Goal: Information Seeking & Learning: Learn about a topic

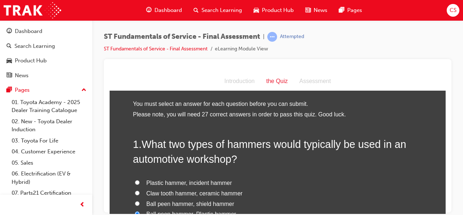
scroll to position [1004, 0]
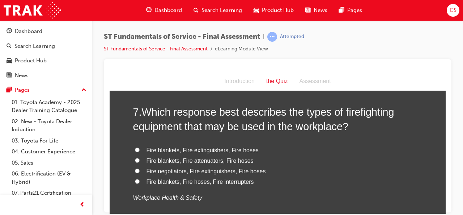
click at [135, 147] on input "Fire blankets, Fire extinguishers, Fire hoses" at bounding box center [137, 149] width 5 height 5
radio input "true"
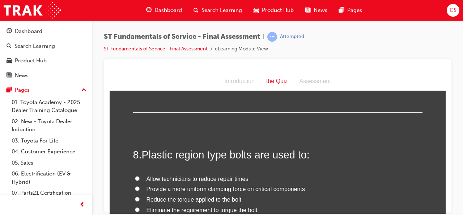
scroll to position [1139, 0]
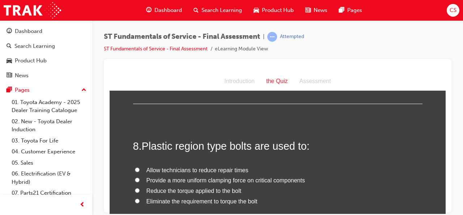
click at [135, 178] on input "Provide a more uniform clamping force on critical components" at bounding box center [137, 179] width 5 height 5
radio input "true"
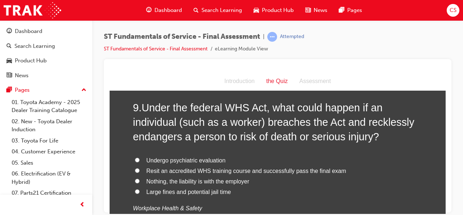
scroll to position [1332, 0]
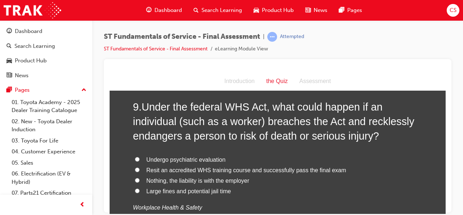
click at [135, 169] on input "Resit an accredited WHS training course and successfully pass the final exam" at bounding box center [137, 169] width 5 height 5
radio input "true"
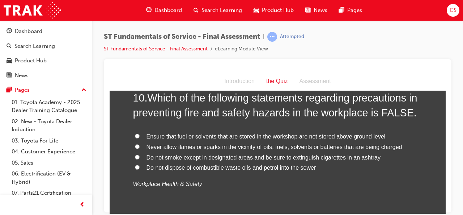
scroll to position [1524, 0]
click at [135, 134] on input "Ensure that fuel or solvents that are stored in the workshop are not stored abo…" at bounding box center [137, 136] width 5 height 5
radio input "true"
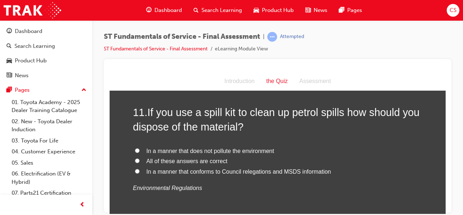
scroll to position [1679, 0]
click at [135, 159] on input "All of these answers are correct" at bounding box center [137, 160] width 5 height 5
radio input "true"
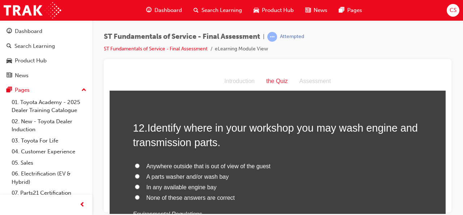
scroll to position [1821, 0]
